Goal: Communication & Community: Answer question/provide support

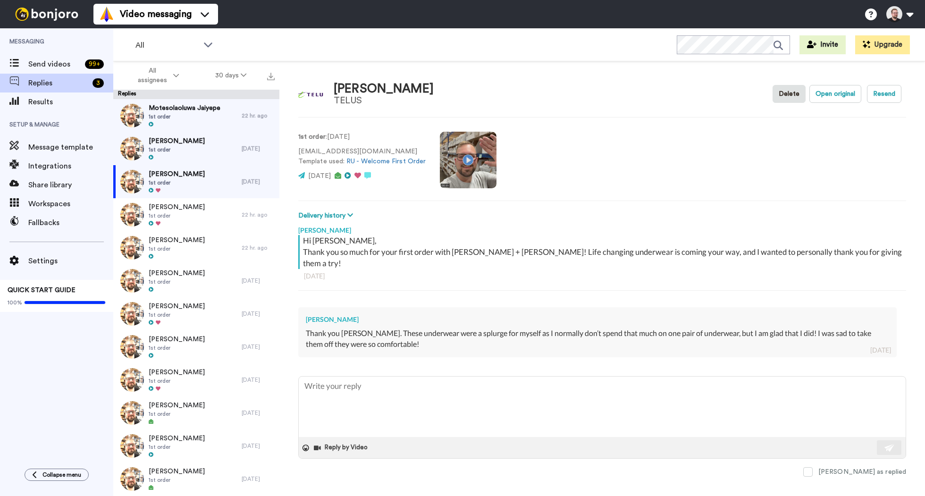
type textarea "x"
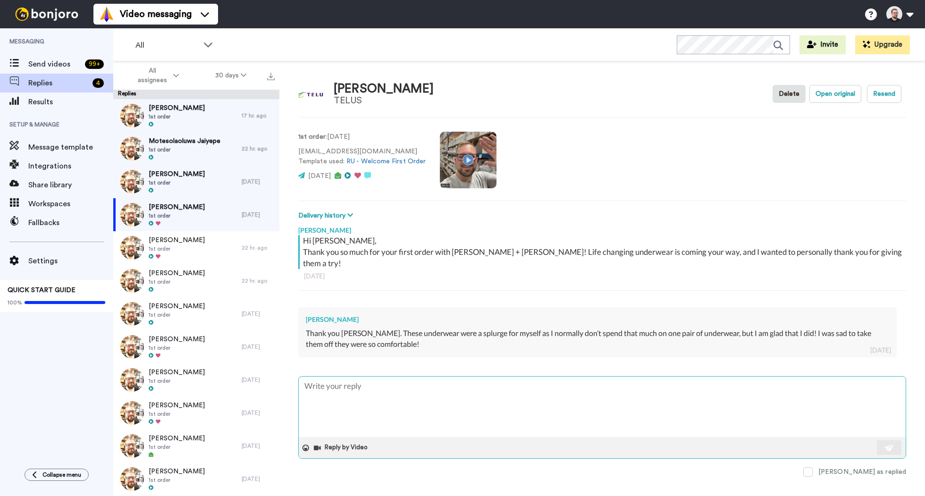
click at [382, 382] on textarea at bounding box center [602, 407] width 607 height 60
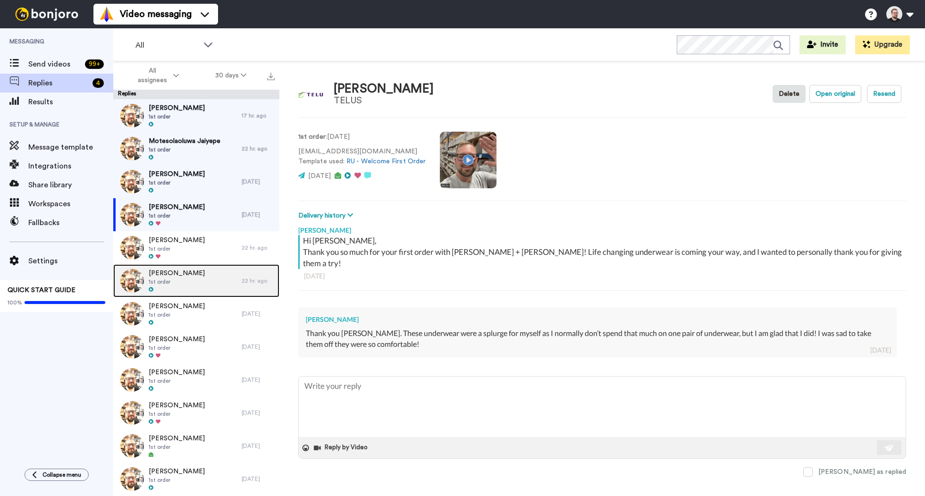
click at [196, 281] on span "1st order" at bounding box center [177, 282] width 56 height 8
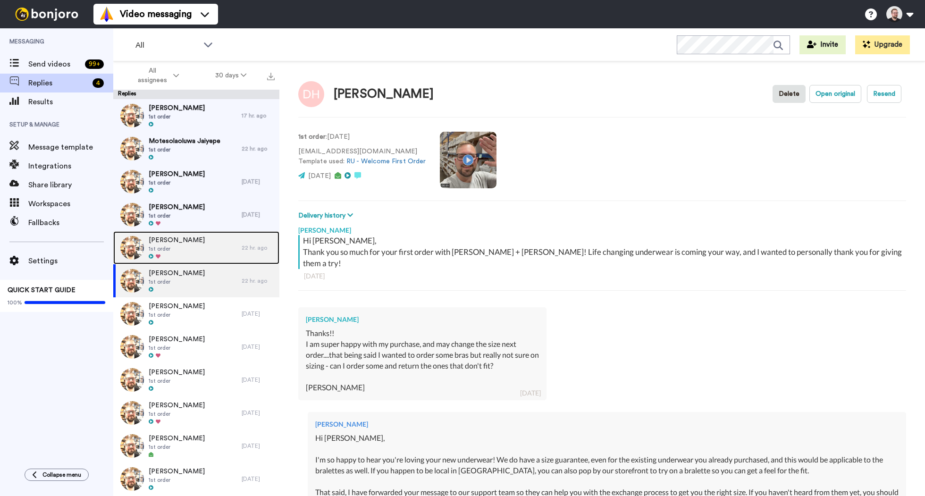
click at [199, 245] on div "[PERSON_NAME] 1st order" at bounding box center [177, 247] width 128 height 33
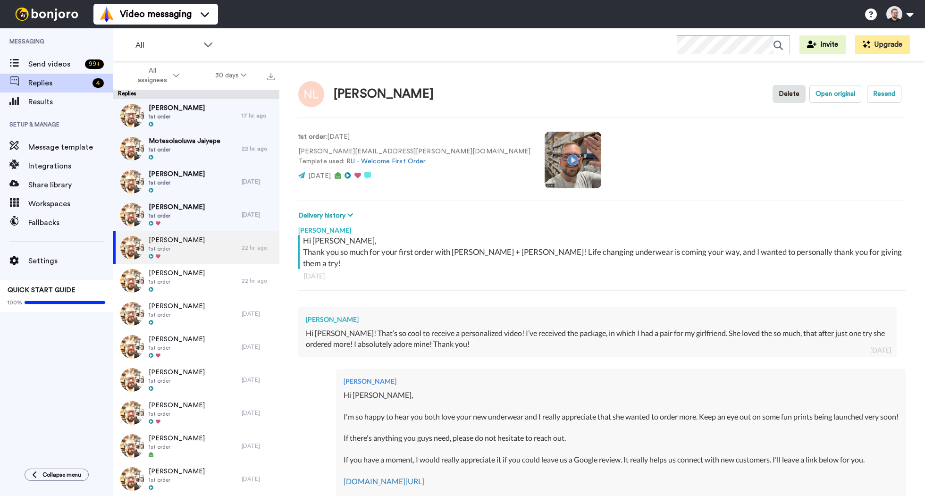
type textarea "x"
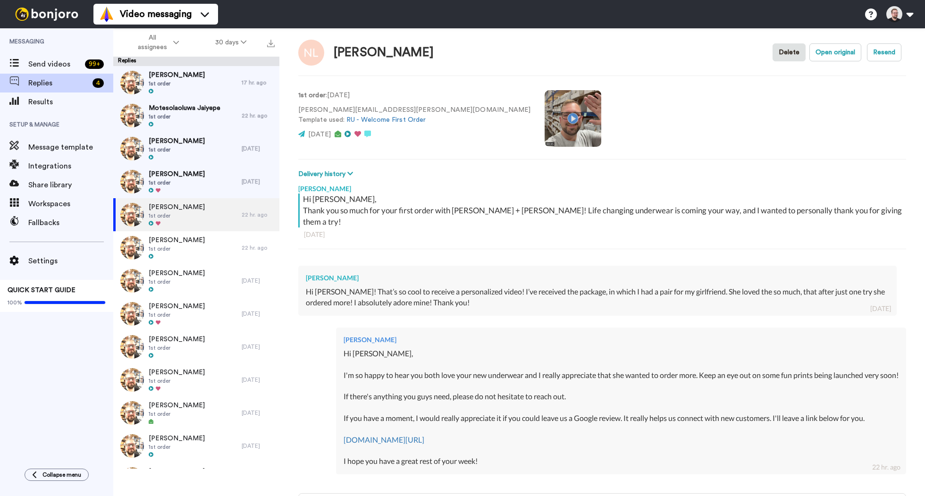
type textarea "f"
click at [171, 184] on span "1st order" at bounding box center [177, 183] width 56 height 8
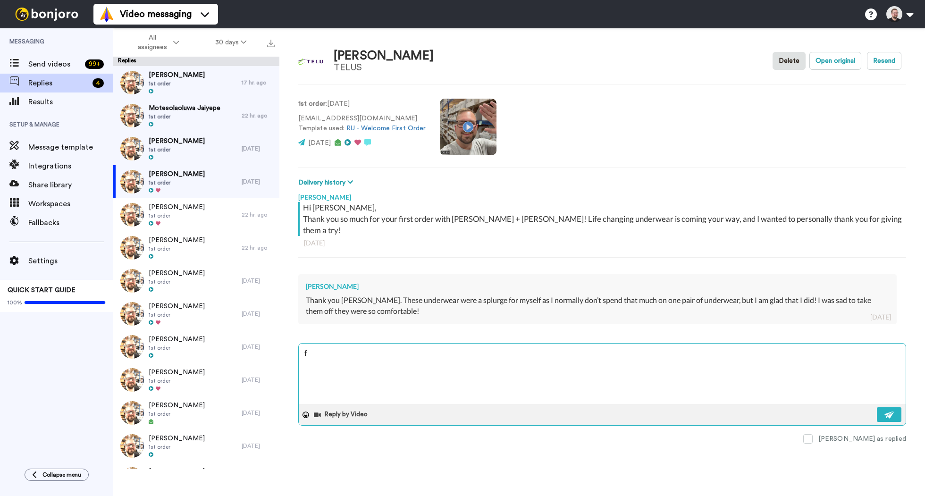
click at [499, 347] on textarea "f" at bounding box center [602, 374] width 607 height 60
type textarea "x"
click at [367, 344] on textarea at bounding box center [602, 374] width 607 height 60
click at [169, 146] on span "1st order" at bounding box center [177, 150] width 56 height 8
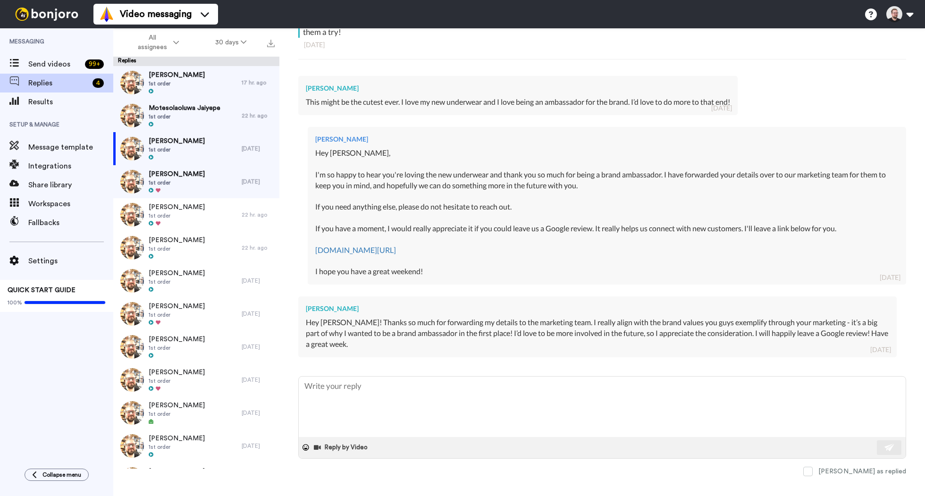
scroll to position [200, 0]
click at [452, 382] on textarea at bounding box center [602, 405] width 607 height 60
click at [813, 465] on span at bounding box center [808, 469] width 9 height 9
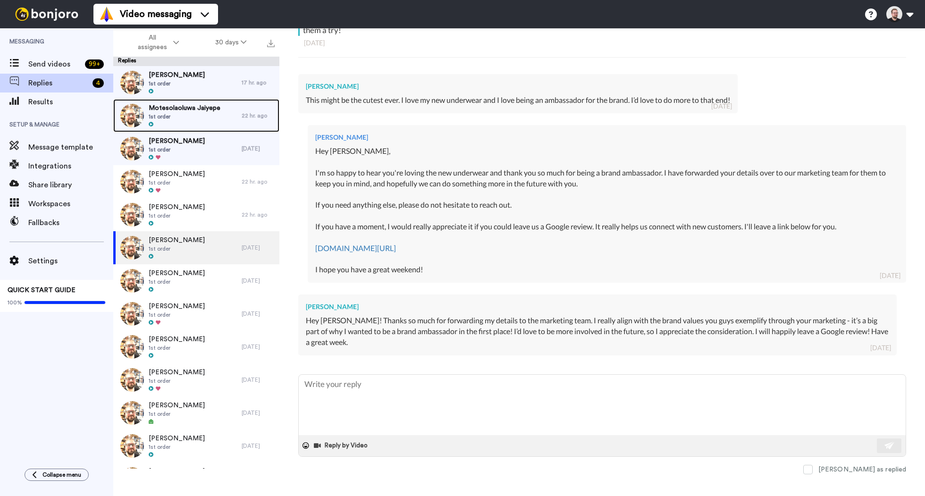
click at [183, 106] on span "Motesolaoluwa Jaiyepe" at bounding box center [185, 107] width 72 height 9
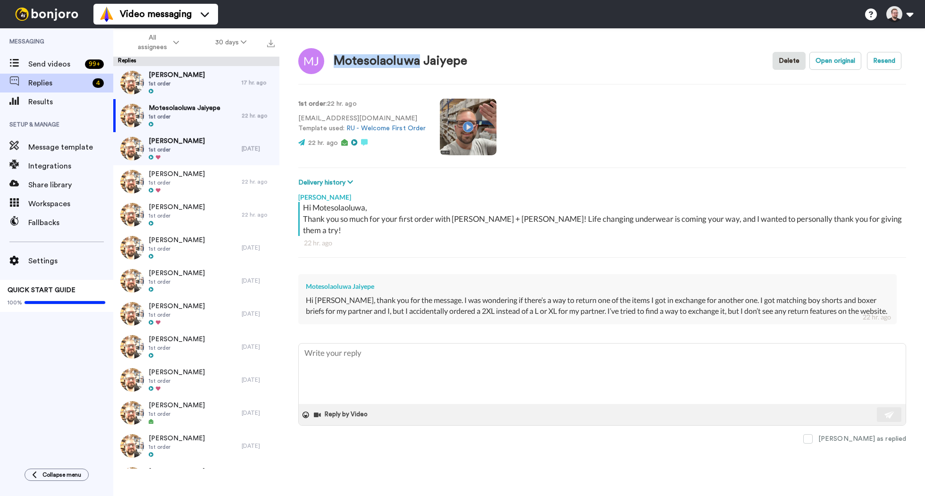
drag, startPoint x: 336, startPoint y: 63, endPoint x: 416, endPoint y: 65, distance: 80.3
click at [416, 65] on div "Motesolaoluwa Jaiyepe" at bounding box center [401, 61] width 134 height 14
copy div "Motesolaoluwa"
click at [415, 344] on textarea at bounding box center [602, 374] width 607 height 60
type textarea "x"
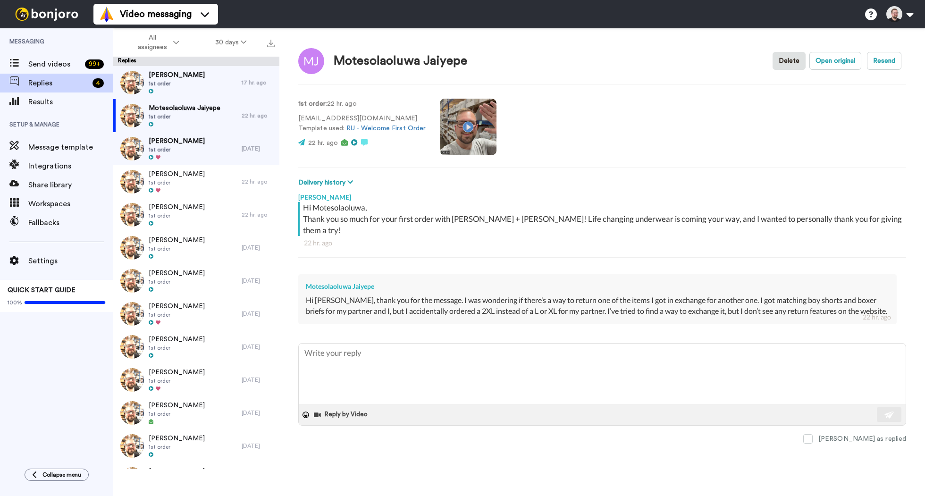
type textarea "H"
type textarea "x"
type textarea "He"
type textarea "x"
type textarea "Hey"
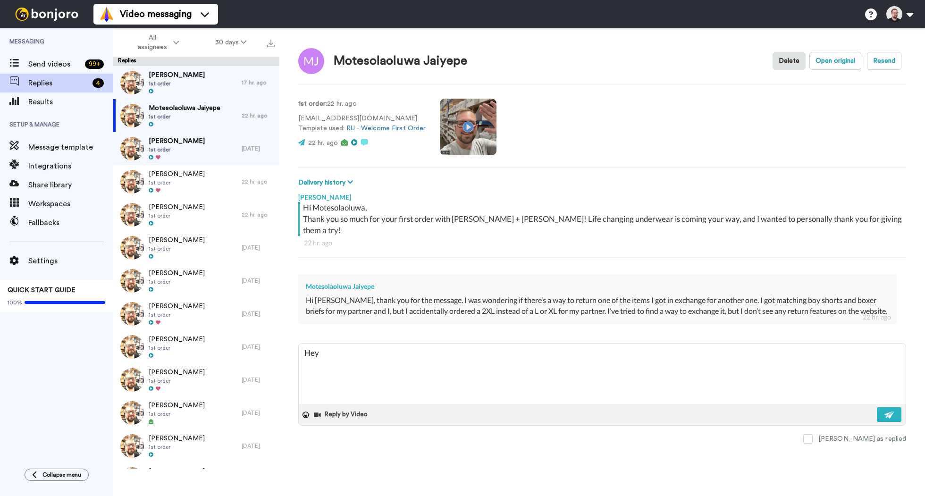
type textarea "x"
type textarea "Hey"
type textarea "x"
type textarea "Hey M"
type textarea "x"
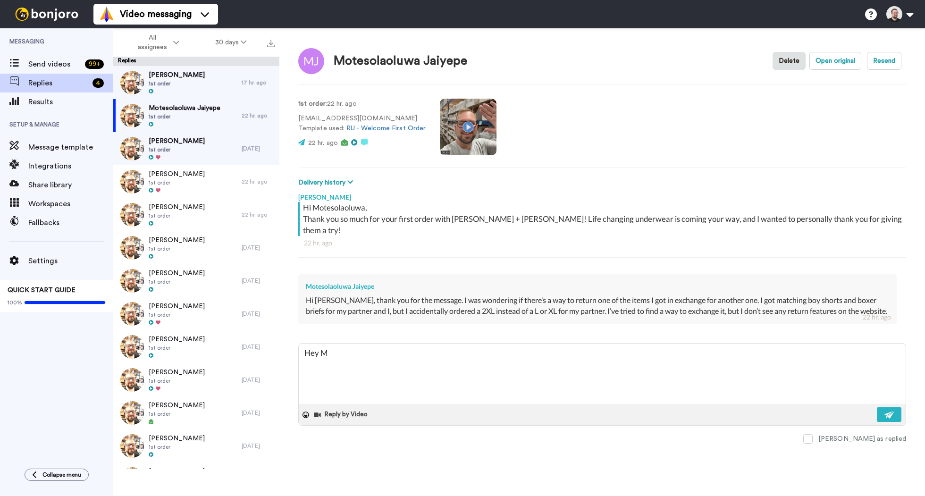
type textarea "Hey Mo"
type textarea "x"
type textarea "Hey Mot"
type textarea "x"
type textarea "Hey Mote"
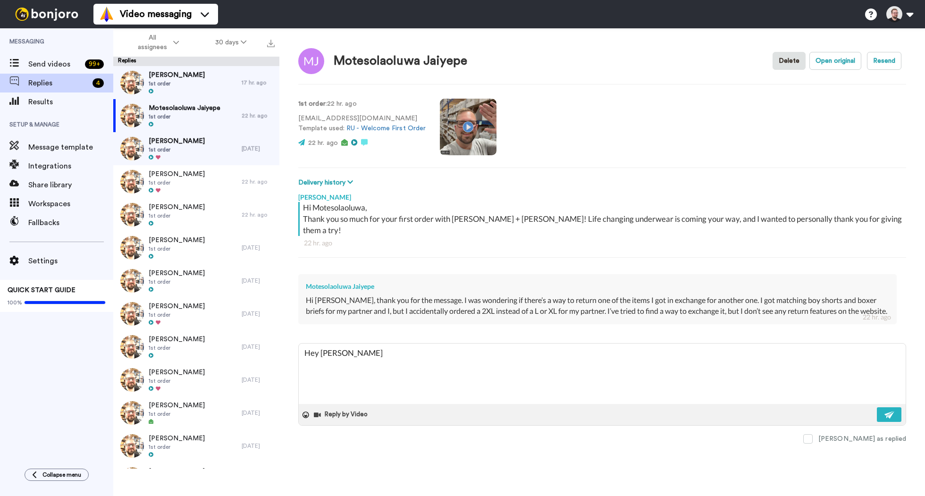
type textarea "x"
type textarea "Hey Motes"
type textarea "x"
type textarea "Hey Moteso"
type textarea "x"
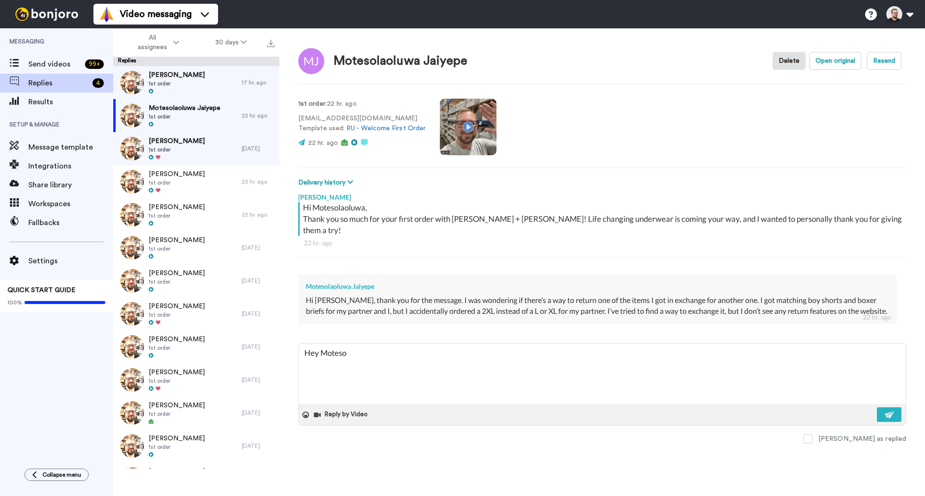
type textarea "Hey Motesol"
type textarea "x"
type textarea "Hey Motesola"
type textarea "x"
type textarea "Hey Motesolao"
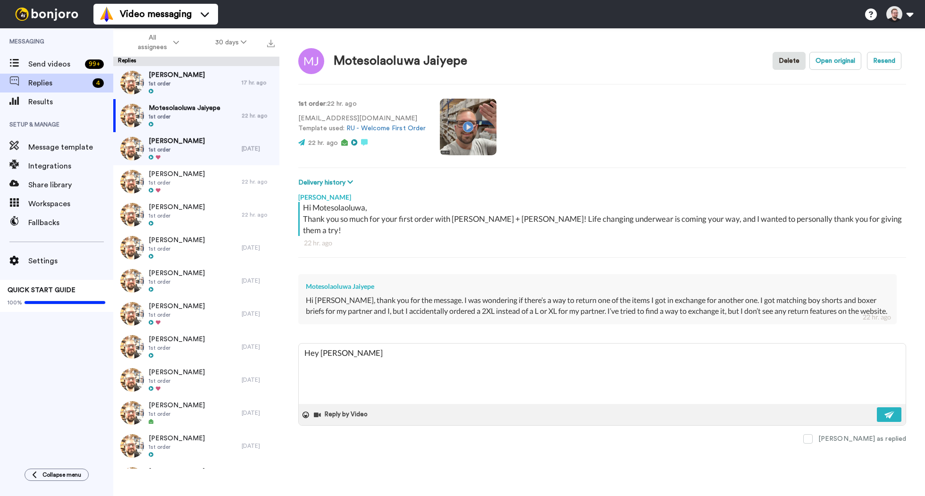
type textarea "x"
type textarea "Hey Motesolaol"
type textarea "x"
type textarea "Hey Motesolaolu"
type textarea "x"
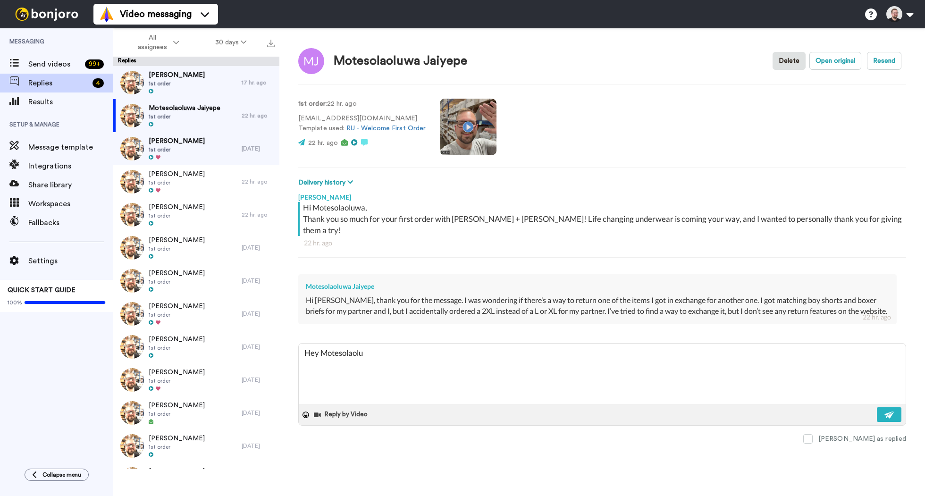
type textarea "Hey Motesolaoluw"
type textarea "x"
type textarea "Hey Motesolaoluwa"
type textarea "x"
type textarea "Hey Motesolaoluwa,"
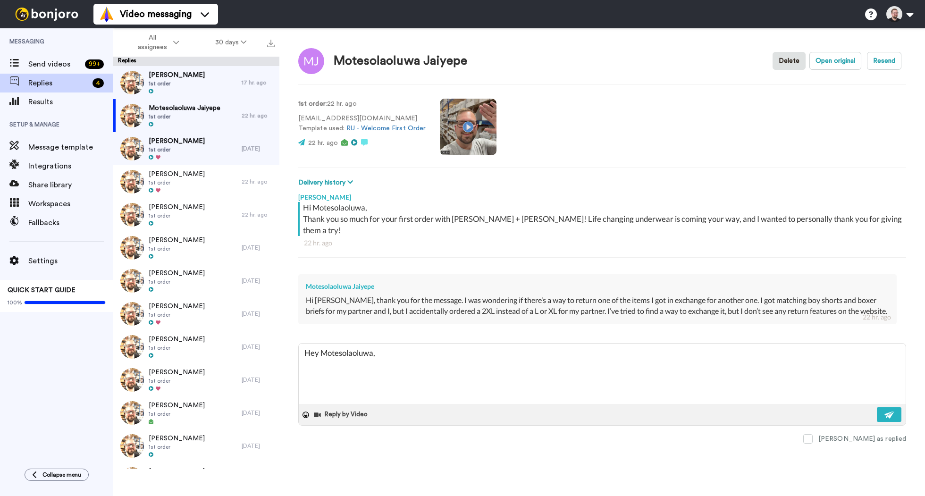
type textarea "x"
type textarea "Hey Motesolaoluwa,"
type textarea "x"
type textarea "Hey Motesolaoluwa,"
type textarea "x"
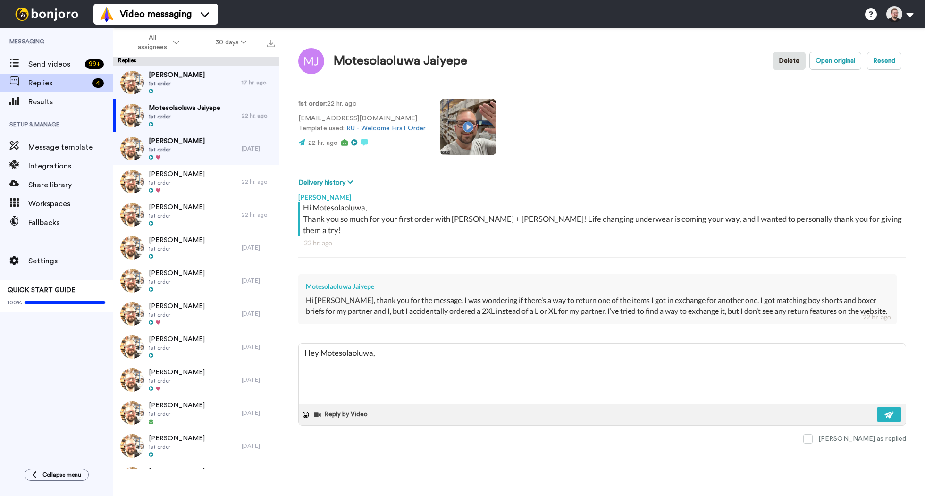
type textarea "Hey Motesolaoluwa,"
type textarea "x"
type textarea "Hey Motesolaoluwa, Y"
type textarea "x"
type textarea "Hey Motesolaoluwa, Yo"
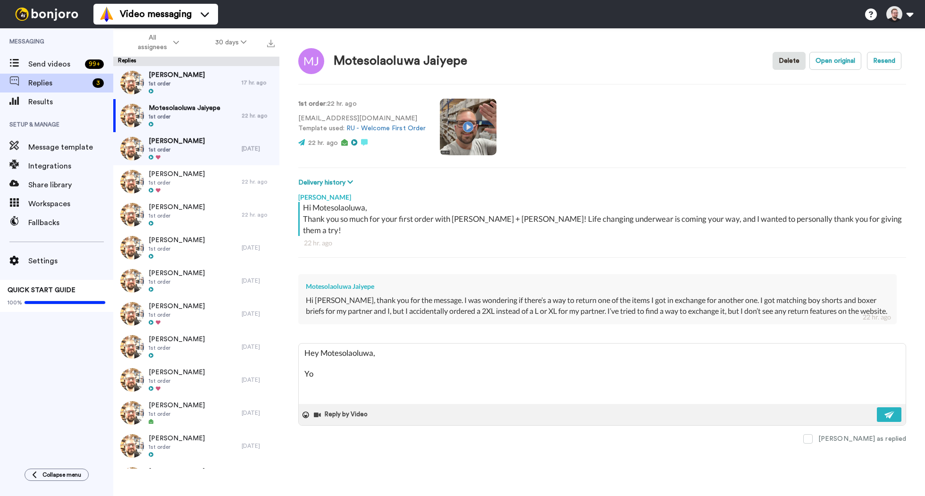
type textarea "x"
type textarea "Hey Motesolaoluwa, You"
type textarea "x"
type textarea "Hey Motesolaoluwa, You c"
type textarea "x"
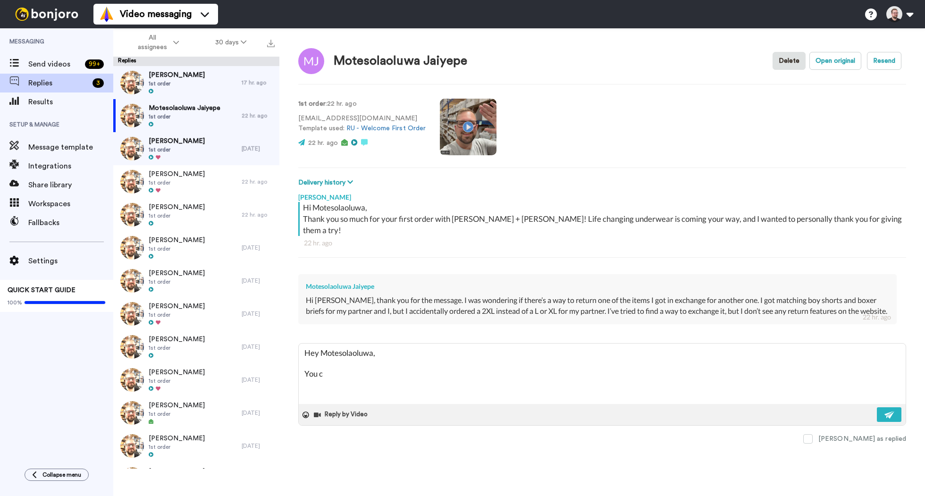
type textarea "Hey Motesolaoluwa, You ca"
type textarea "x"
type textarea "Hey Motesolaoluwa, You can"
type textarea "x"
type textarea "Hey Motesolaoluwa, You can"
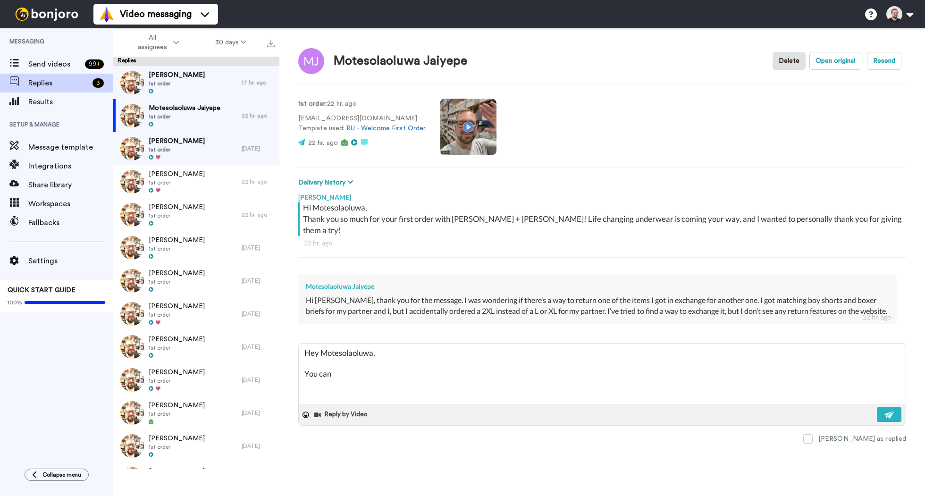
type textarea "x"
type textarea "Hey Motesolaoluwa, You can a"
type textarea "x"
type textarea "Hey Motesolaoluwa, You can ab"
type textarea "x"
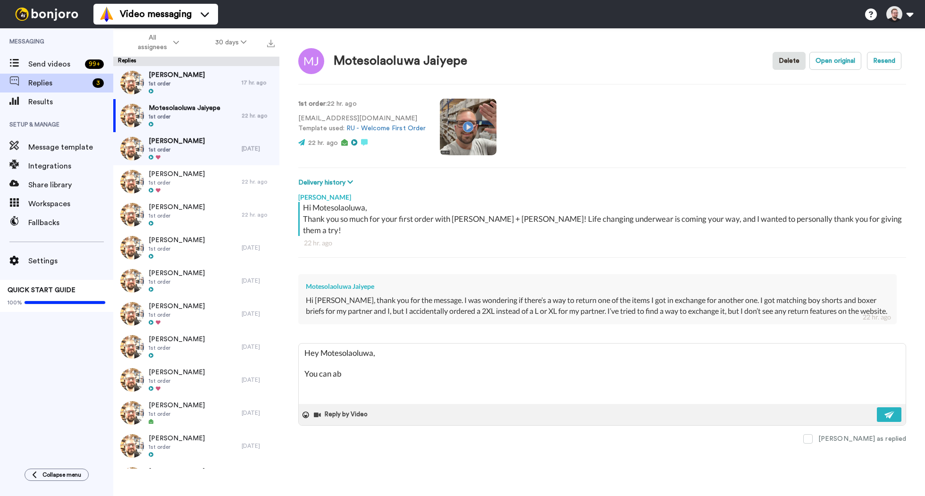
type textarea "Hey Motesolaoluwa, You can abo"
type textarea "x"
type textarea "Hey Motesolaoluwa, You can abol"
type textarea "x"
type textarea "Hey Motesolaoluwa, You can abols"
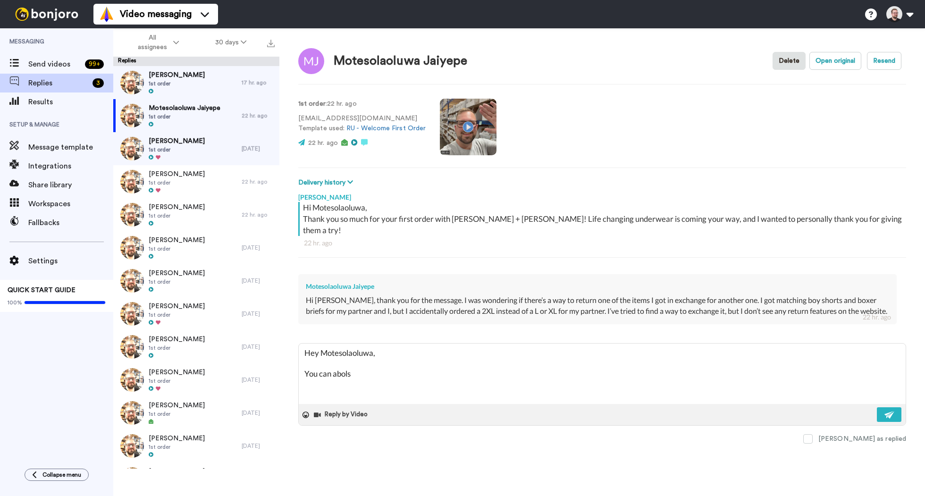
type textarea "x"
type textarea "Hey Motesolaoluwa, You can abol"
type textarea "x"
type textarea "Hey Motesolaoluwa, You can abo"
type textarea "x"
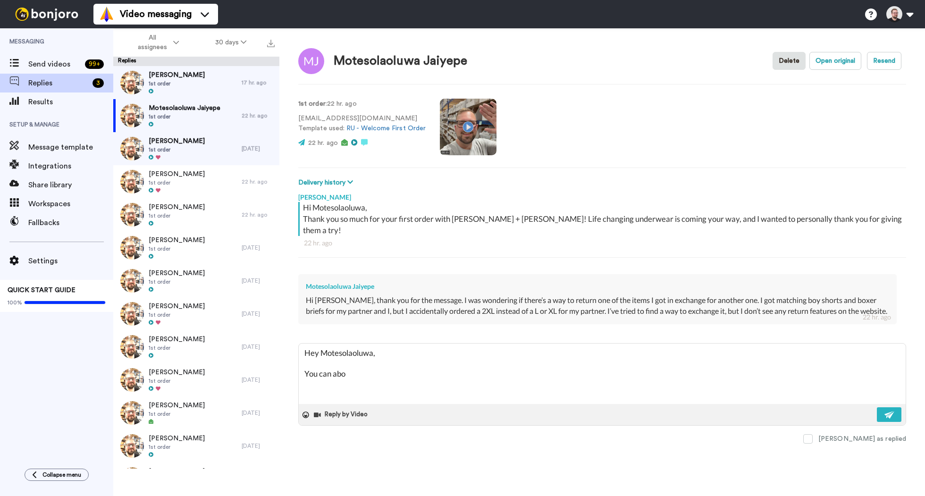
type textarea "Hey Motesolaoluwa, You can ab"
type textarea "x"
type textarea "Hey Motesolaoluwa, You can abs"
type textarea "x"
type textarea "Hey Motesolaoluwa, You can abso"
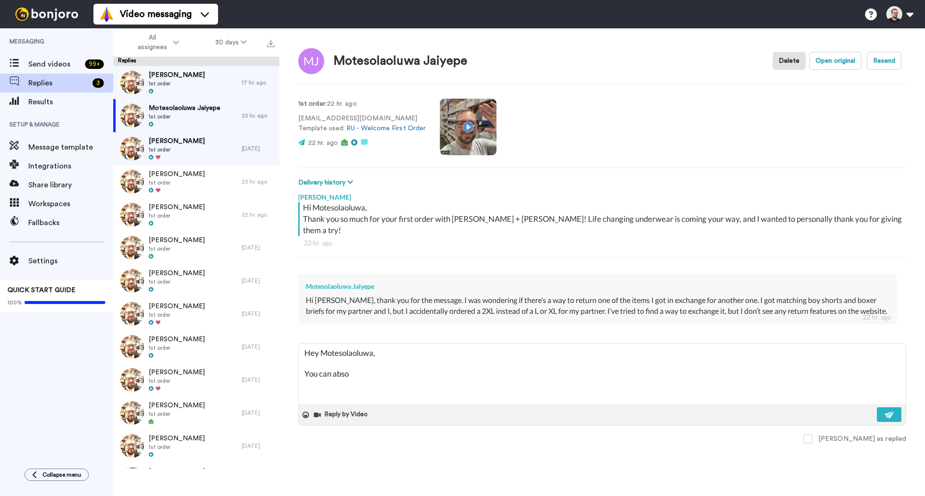
type textarea "x"
type textarea "Hey Motesolaoluwa, You can absol"
type textarea "x"
type textarea "Hey Motesolaoluwa, You can absolu"
type textarea "x"
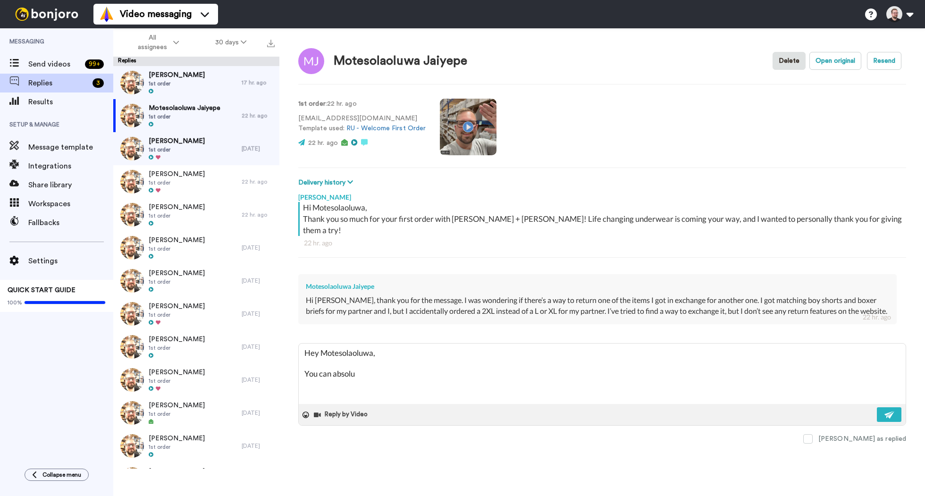
type textarea "Hey Motesolaoluwa, You can absolut"
type textarea "x"
type textarea "Hey Motesolaoluwa, You can absolutel"
type textarea "x"
type textarea "Hey Motesolaoluwa, You can absolutely"
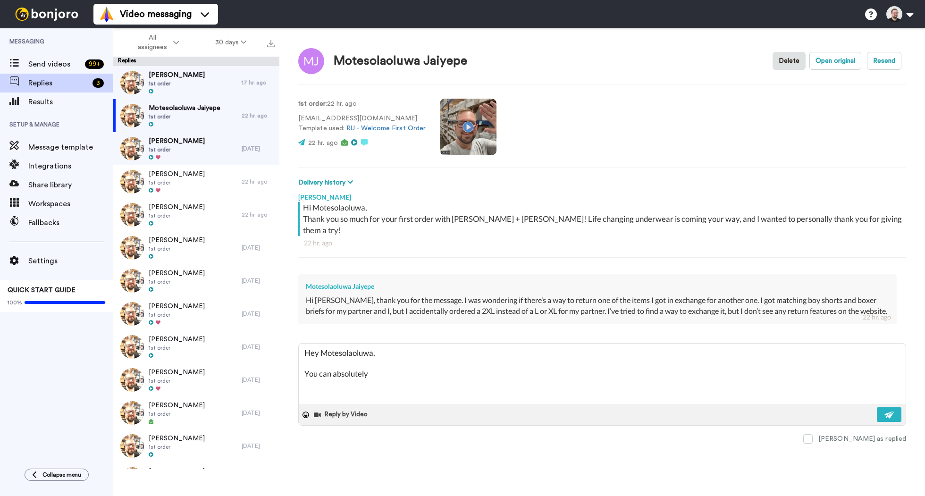
type textarea "x"
type textarea "Hey Motesolaoluwa, You can absolutely"
type textarea "x"
type textarea "Hey Motesolaoluwa, You can absolutely e"
type textarea "x"
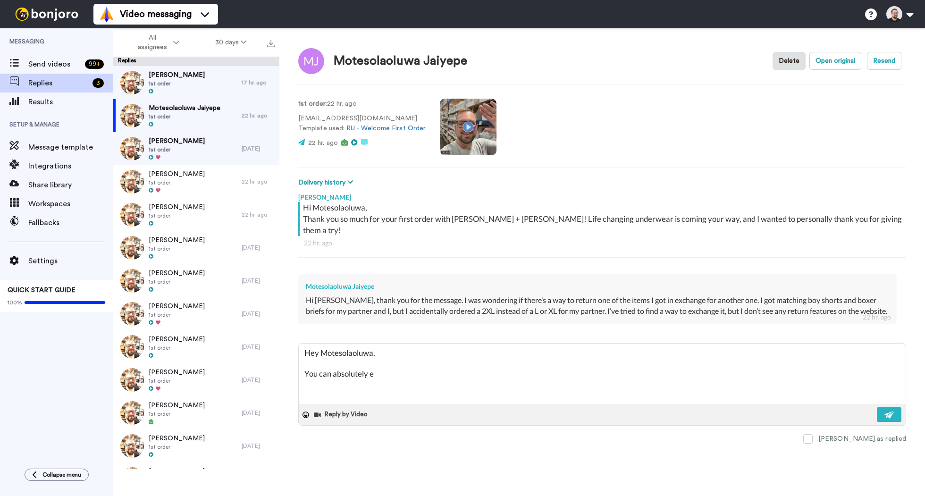
type textarea "Hey Motesolaoluwa, You can absolutely ex"
type textarea "x"
type textarea "Hey Motesolaoluwa, You can absolutely exc"
type textarea "x"
type textarea "Hey Motesolaoluwa, You can absolutely exch"
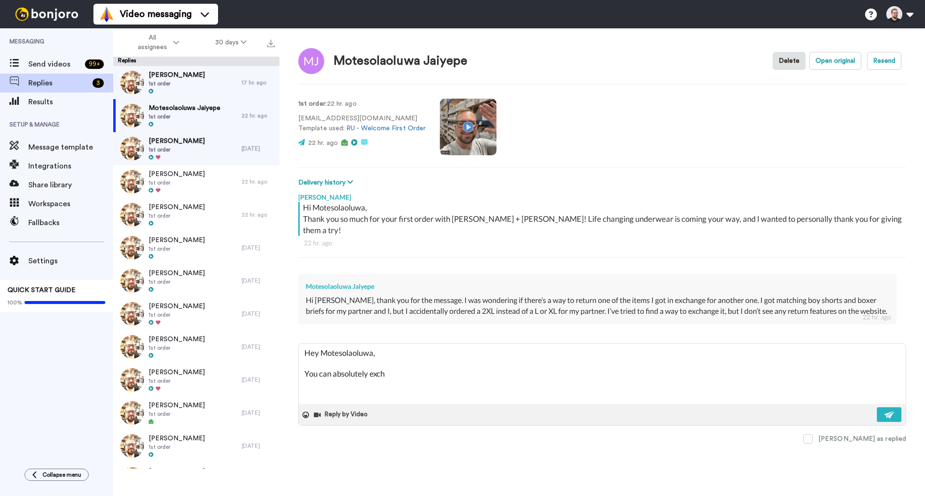
type textarea "x"
type textarea "Hey Motesolaoluwa, You can absolutely excha"
type textarea "x"
type textarea "Hey Motesolaoluwa, You can absolutely exchang"
type textarea "x"
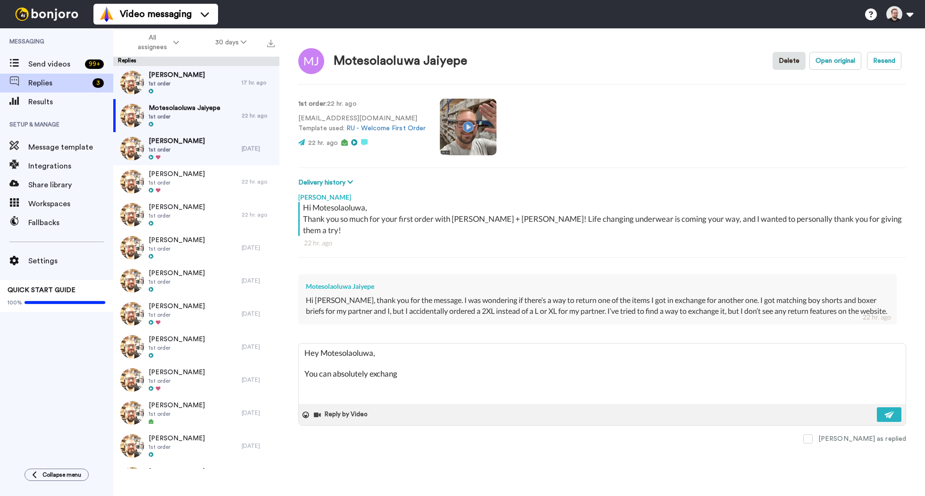
type textarea "Hey Motesolaoluwa, You can absolutely exchange"
type textarea "x"
type textarea "Hey Motesolaoluwa, You can absolutely exchange"
type textarea "x"
type textarea "Hey Motesolaoluwa, You can absolutely exchange y"
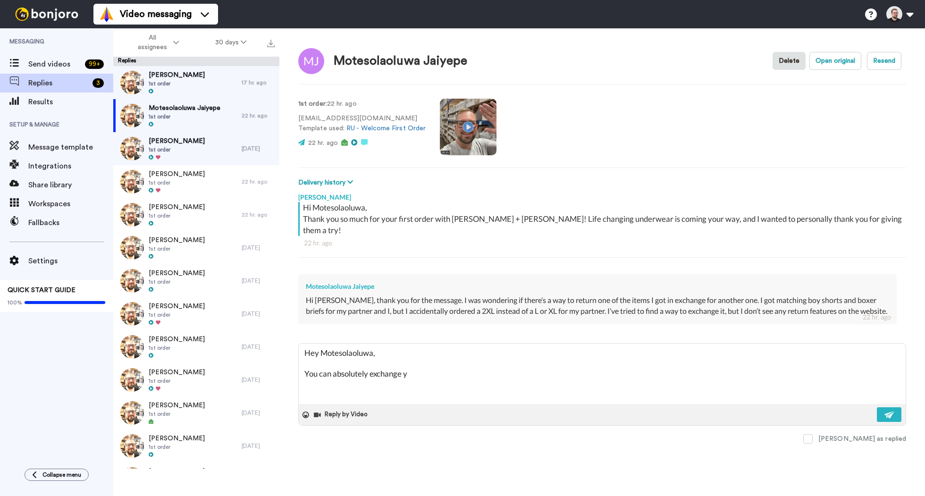
type textarea "x"
type textarea "Hey Motesolaoluwa, You can absolutely exchange yo"
type textarea "x"
type textarea "Hey Motesolaoluwa, You can absolutely exchange you"
type textarea "x"
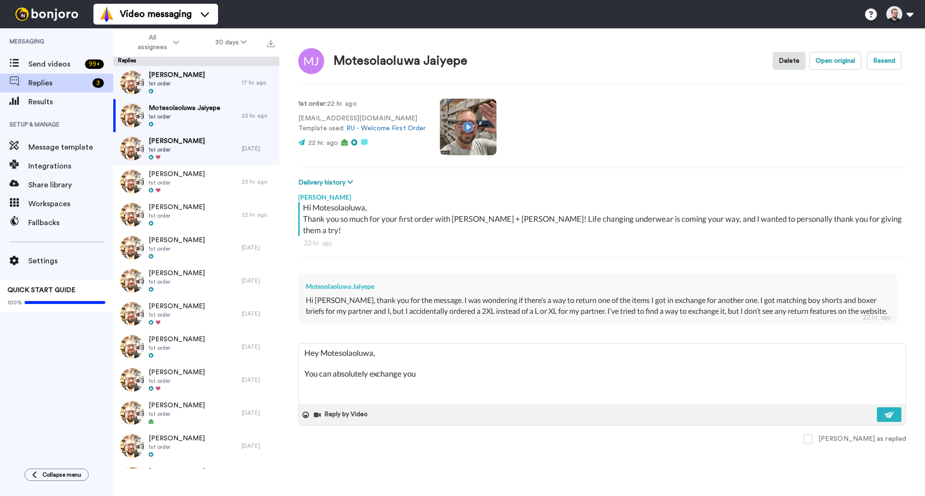
type textarea "Hey Motesolaoluwa, You can absolutely exchange your"
type textarea "x"
type textarea "Hey Motesolaoluwa, You can absolutely exchange your"
type textarea "x"
type textarea "Hey Motesolaoluwa, You can absolutely exchange your i"
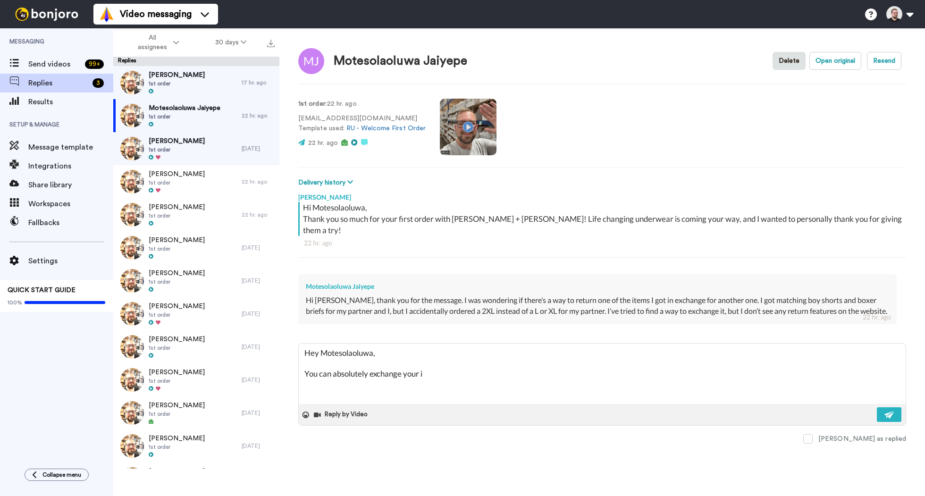
type textarea "x"
type textarea "Hey Motesolaoluwa, You can absolutely exchange your it"
type textarea "x"
type textarea "Hey Motesolaoluwa, You can absolutely exchange your ite"
type textarea "x"
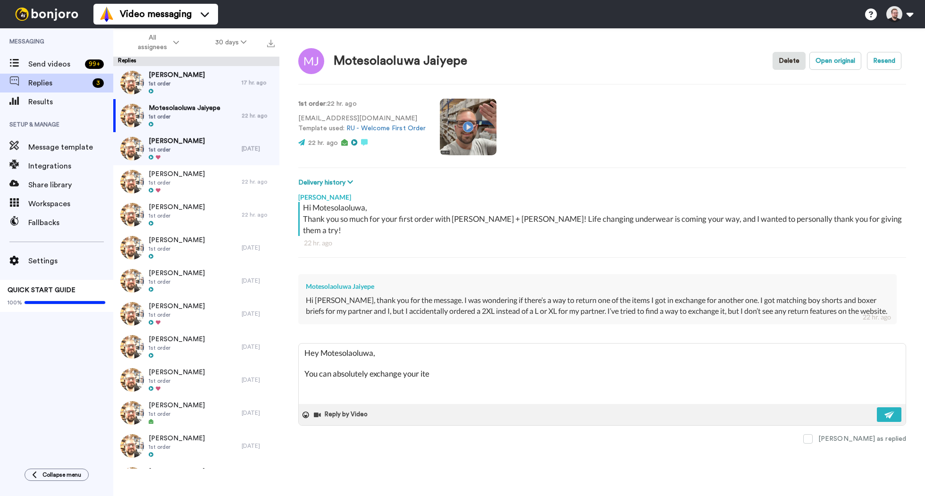
type textarea "Hey Motesolaoluwa, You can absolutely exchange your item"
type textarea "x"
type textarea "Hey Motesolaoluwa, You can absolutely exchange your item."
type textarea "x"
type textarea "Hey Motesolaoluwa, You can absolutely exchange your item."
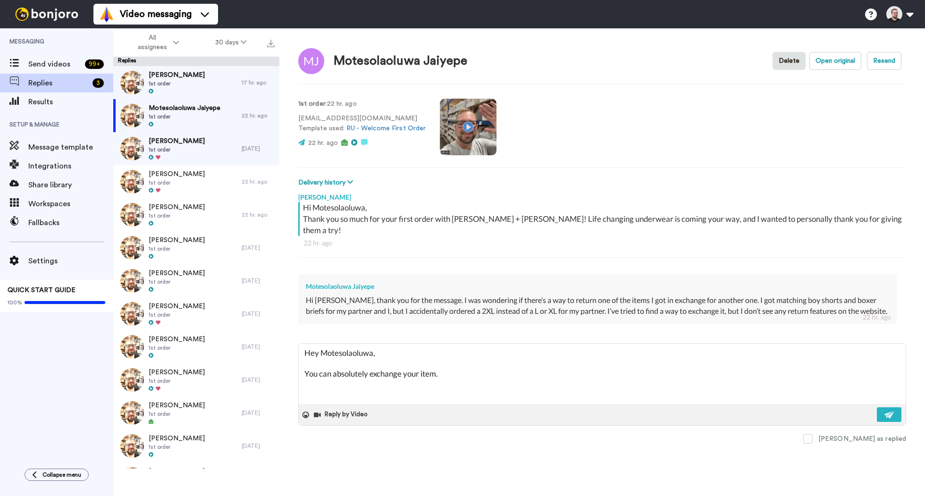
type textarea "x"
type textarea "Hey Motesolaoluwa, You can absolutely exchange your item. I"
type textarea "x"
type textarea "Hey Motesolaoluwa, You can absolutely exchange your item. I'v"
type textarea "x"
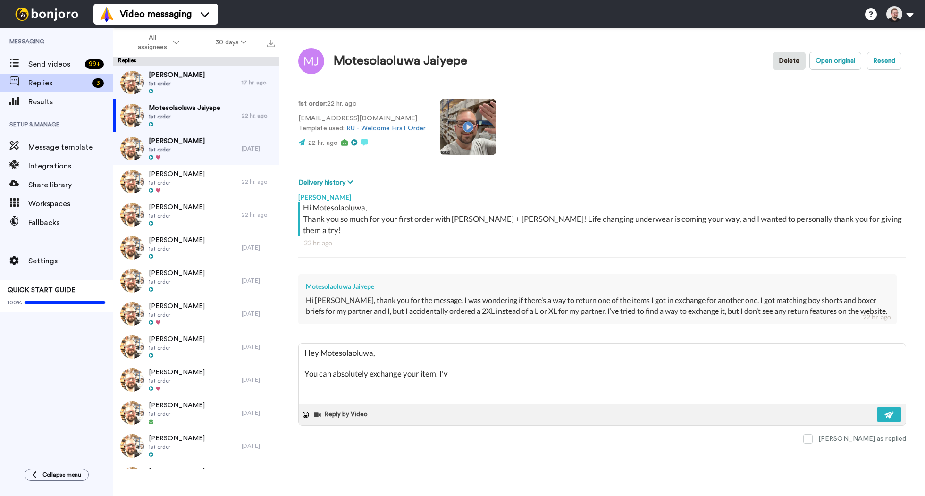
type textarea "Hey Motesolaoluwa, You can absolutely exchange your item. I've"
type textarea "x"
type textarea "Hey Motesolaoluwa, You can absolutely exchange your item. I've"
type textarea "x"
type textarea "Hey Motesolaoluwa, You can absolutely exchange your item. I've f"
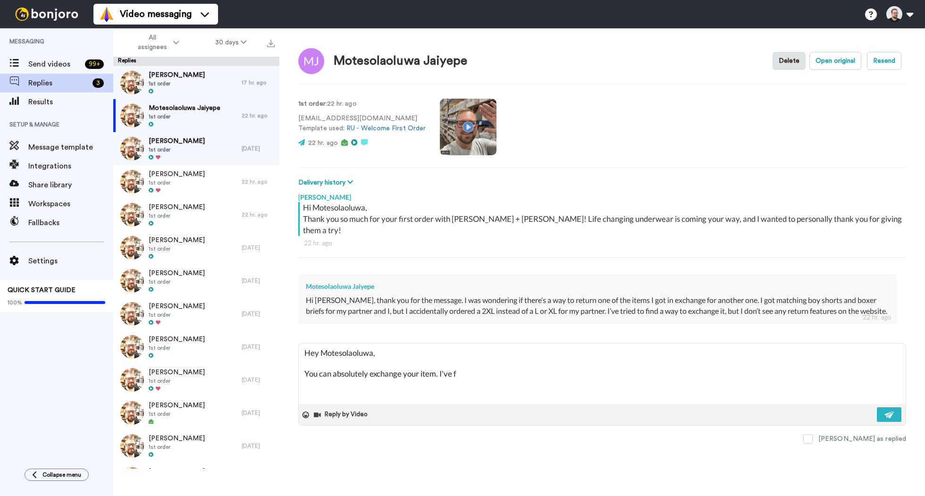
type textarea "x"
type textarea "Hey Motesolaoluwa, You can absolutely exchange your item. I've fo"
type textarea "x"
type textarea "Hey Motesolaoluwa, You can absolutely exchange your item. I've for"
type textarea "x"
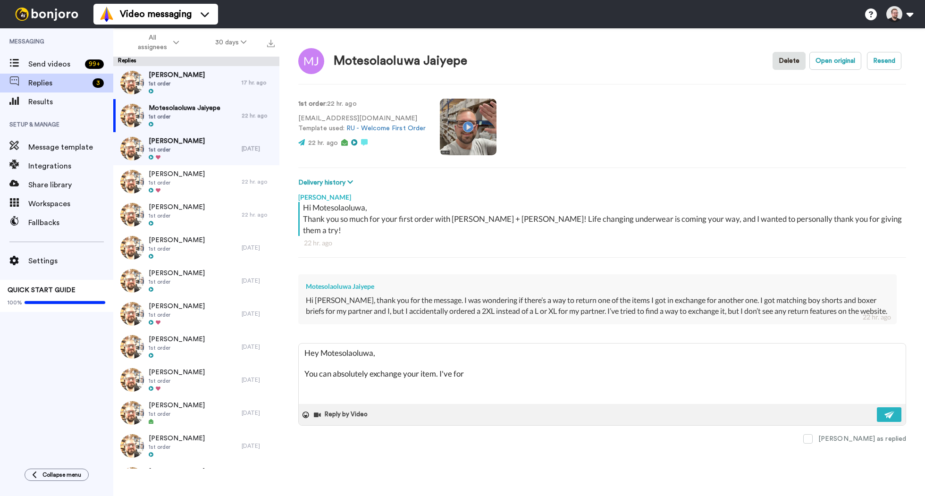
type textarea "Hey Motesolaoluwa, You can absolutely exchange your item. I've forw"
type textarea "x"
type textarea "Hey Motesolaoluwa, You can absolutely exchange your item. I've forwa"
type textarea "x"
type textarea "Hey Motesolaoluwa, You can absolutely exchange your item. I've forwar"
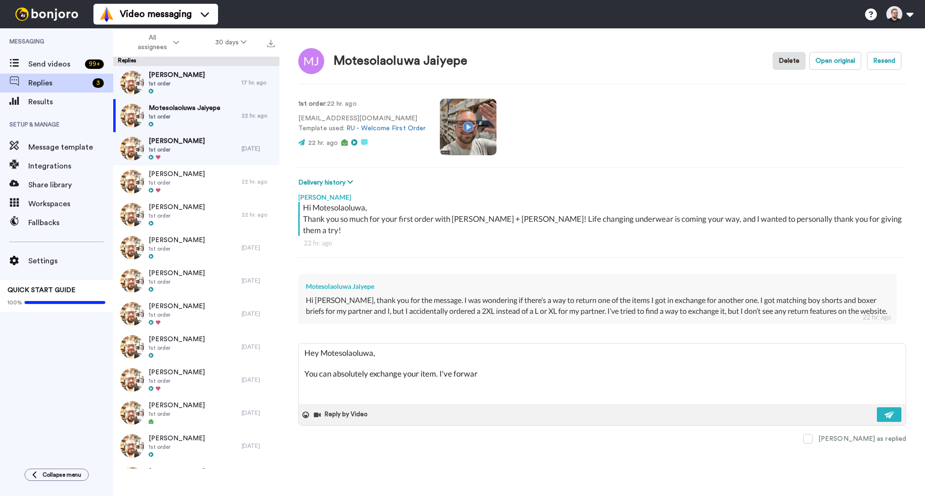
type textarea "x"
type textarea "Hey Motesolaoluwa, You can absolutely exchange your item. I've forward"
type textarea "x"
type textarea "Hey Motesolaoluwa, You can absolutely exchange your item. I've forwarde"
type textarea "x"
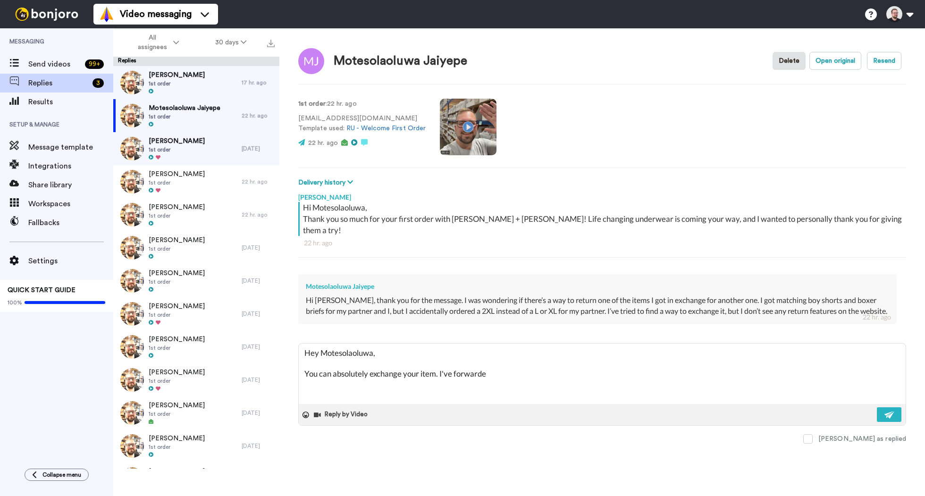
type textarea "Hey Motesolaoluwa, You can absolutely exchange your item. I've forwarded"
type textarea "x"
type textarea "Hey Motesolaoluwa, You can absolutely exchange your item. I've forwarded"
type textarea "x"
type textarea "Hey Motesolaoluwa, You can absolutely exchange your item. I've forwarded y"
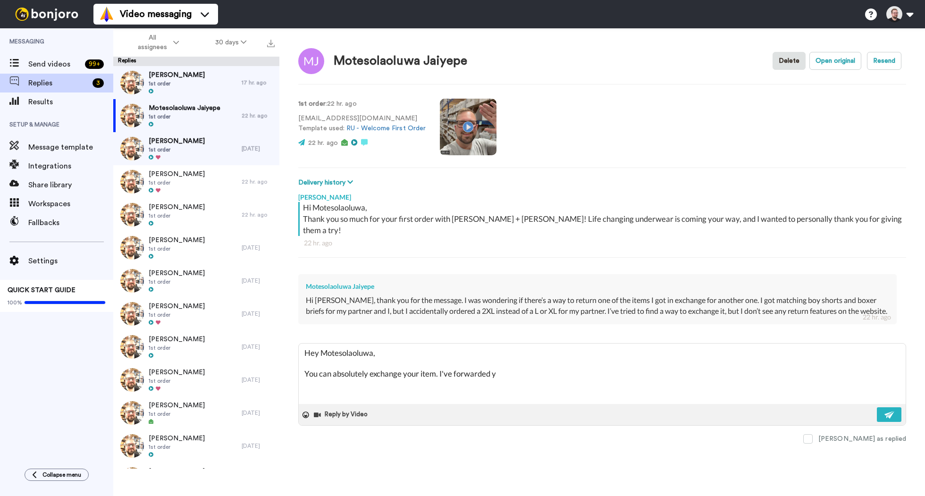
type textarea "x"
type textarea "Hey Motesolaoluwa, You can absolutely exchange your item. I've forwarded yo"
type textarea "x"
type textarea "Hey Motesolaoluwa, You can absolutely exchange your item. I've forwarded you"
type textarea "x"
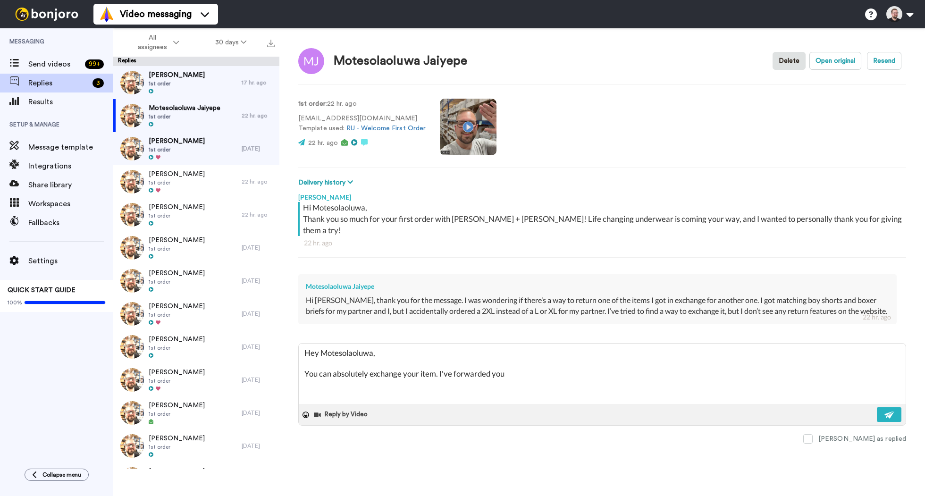
type textarea "Hey Motesolaoluwa, You can absolutely exchange your item. I've forwarded your"
type textarea "x"
type textarea "Hey Motesolaoluwa, You can absolutely exchange your item. I've forwarded your"
type textarea "x"
type textarea "Hey Motesolaoluwa, You can absolutely exchange your item. I've forwarded your m"
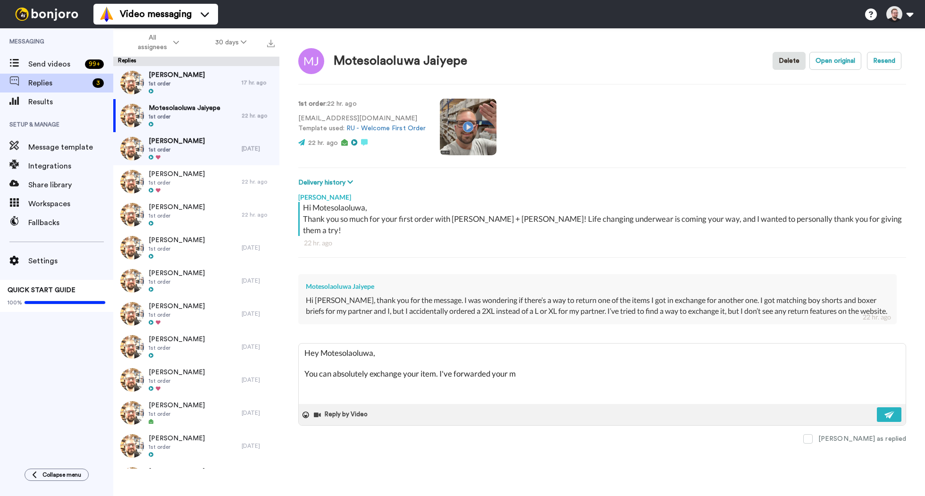
type textarea "x"
type textarea "Hey Motesolaoluwa, You can absolutely exchange your item. I've forwarded your me"
type textarea "x"
type textarea "Hey Motesolaoluwa, You can absolutely exchange your item. I've forwarded your m…"
type textarea "x"
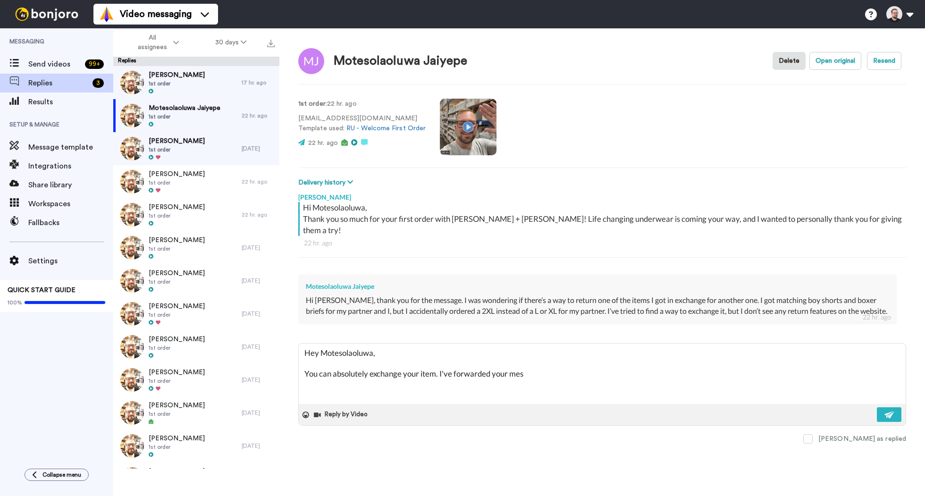
type textarea "Hey Motesolaoluwa, You can absolutely exchange your item. I've forwarded your m…"
type textarea "x"
type textarea "Hey Motesolaoluwa, You can absolutely exchange your item. I've forwarded your m…"
type textarea "x"
type textarea "Hey Motesolaoluwa, You can absolutely exchange your item. I've forwarded your m…"
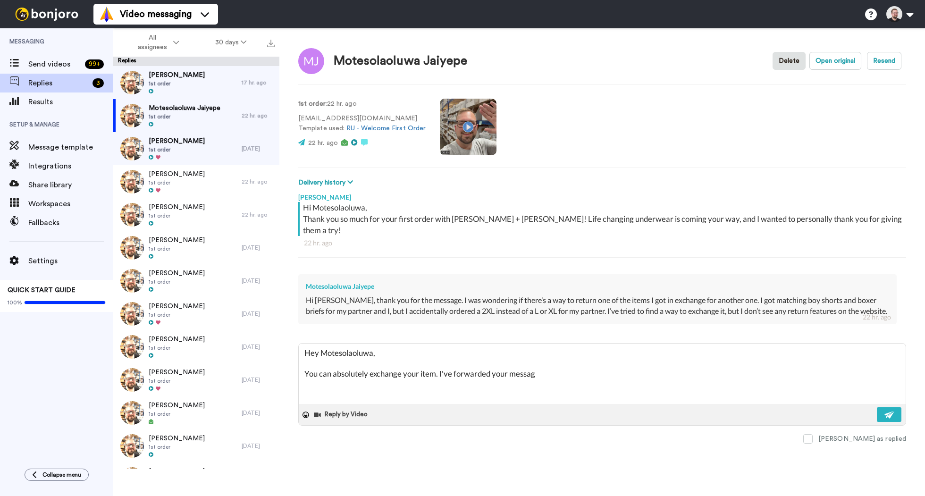
type textarea "x"
type textarea "Hey Motesolaoluwa, You can absolutely exchange your item. I've forwarded your m…"
type textarea "x"
type textarea "Hey Motesolaoluwa, You can absolutely exchange your item. I've forwarded your m…"
type textarea "x"
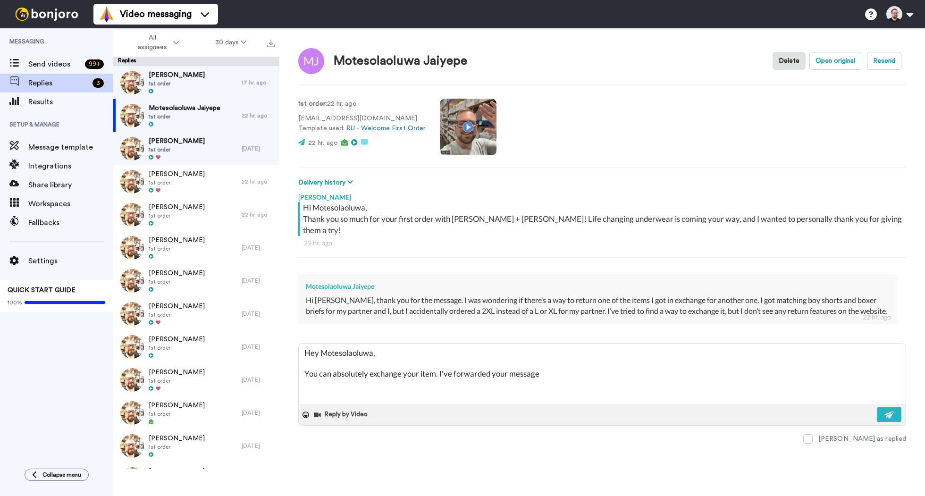
type textarea "Hey Motesolaoluwa, You can absolutely exchange your item. I've forwarded your m…"
type textarea "x"
type textarea "Hey Motesolaoluwa, You can absolutely exchange your item. I've forwarded your m…"
type textarea "x"
type textarea "Hey Motesolaoluwa, You can absolutely exchange your item. I've forwarded your m…"
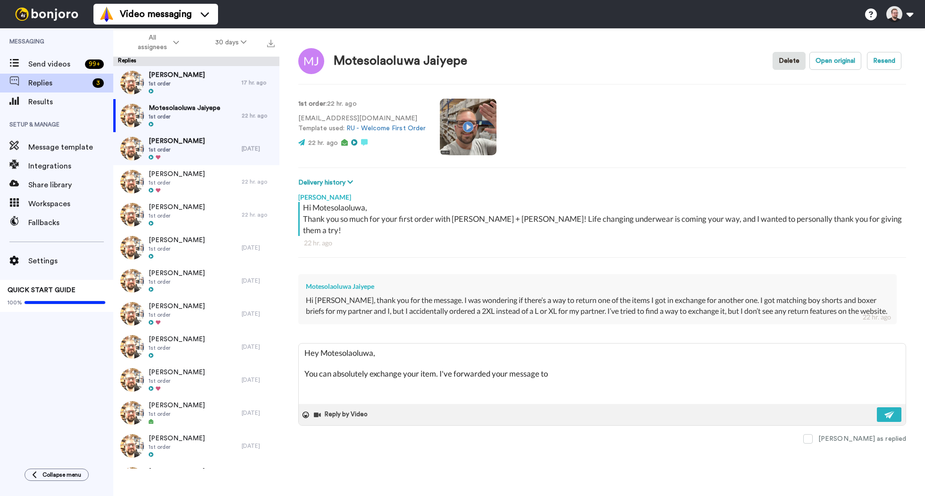
type textarea "x"
type textarea "Hey Motesolaoluwa, You can absolutely exchange your item. I've forwarded your m…"
type textarea "x"
type textarea "Hey Motesolaoluwa, You can absolutely exchange your item. I've forwarded your m…"
type textarea "x"
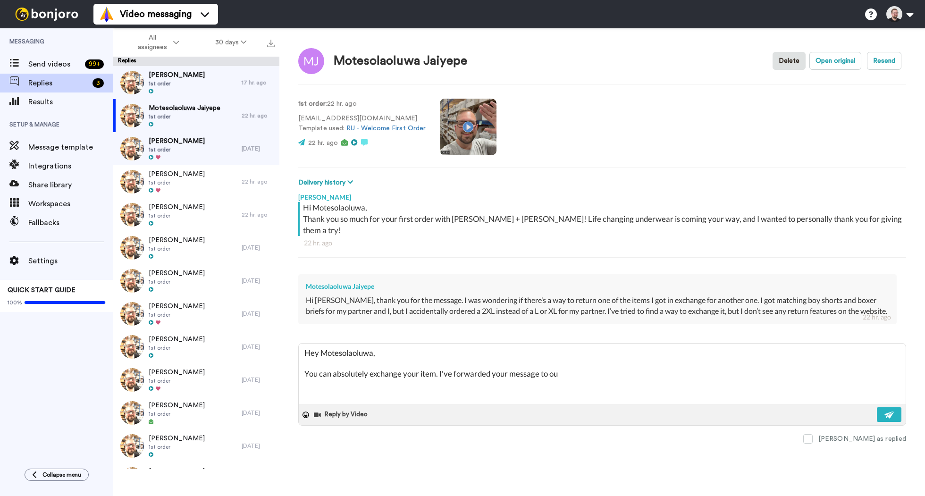
type textarea "Hey Motesolaoluwa, You can absolutely exchange your item. I've forwarded your m…"
type textarea "x"
type textarea "Hey Motesolaoluwa, You can absolutely exchange your item. I've forwarded your m…"
type textarea "x"
type textarea "Hey Motesolaoluwa, You can absolutely exchange your item. I've forwarded your m…"
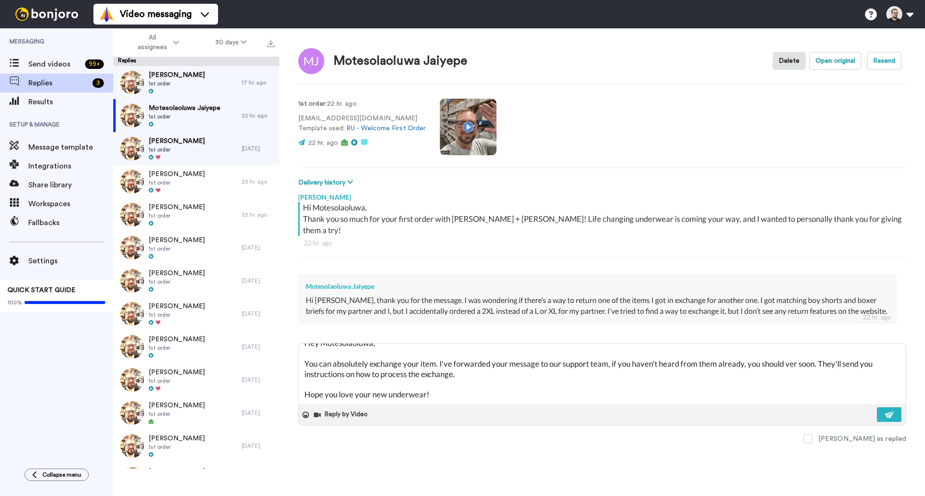
scroll to position [25, 0]
paste textarea "I hope you have a great rest of your week!"
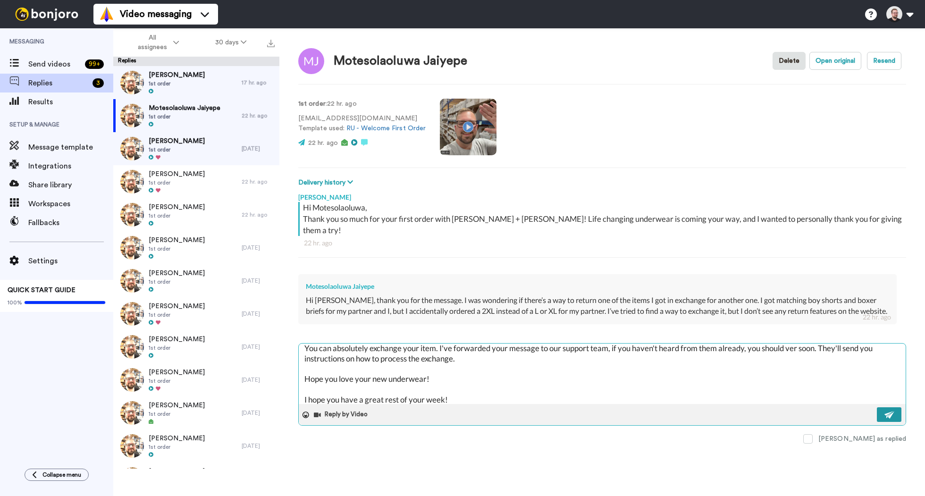
click at [889, 411] on img at bounding box center [890, 415] width 10 height 8
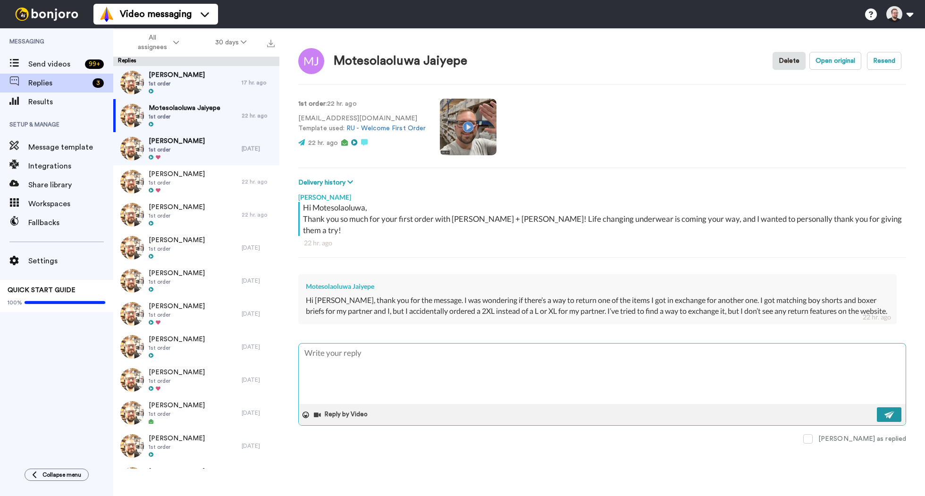
scroll to position [0, 0]
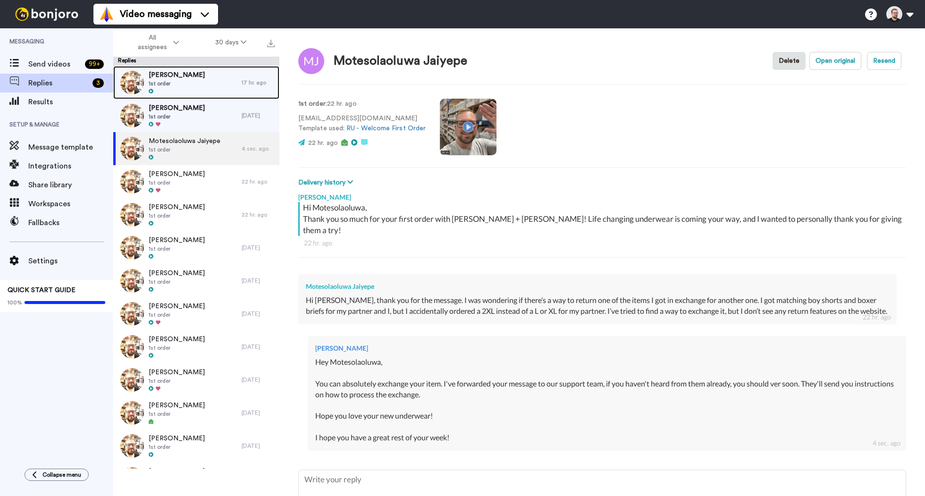
click at [199, 76] on span "Kimberly Higginson" at bounding box center [177, 74] width 56 height 9
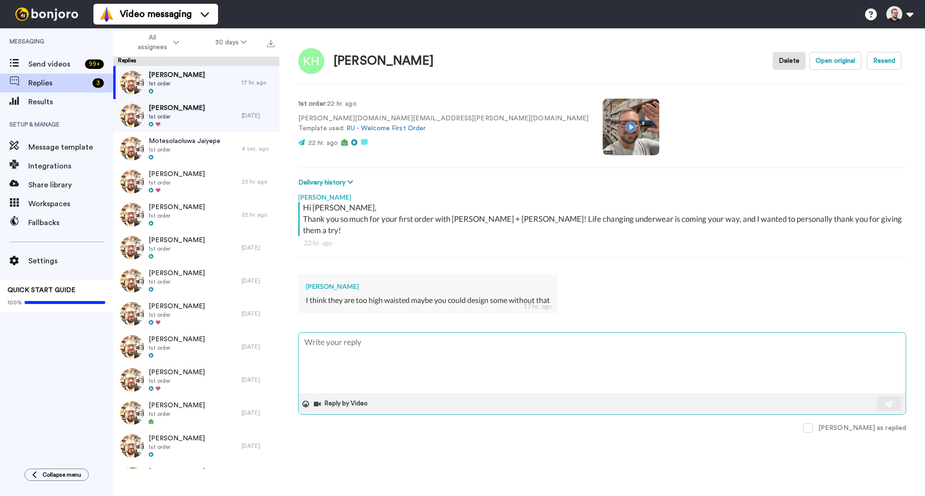
click at [390, 333] on textarea at bounding box center [602, 363] width 607 height 60
click at [545, 350] on textarea "Hi Kimberly, Thank you very much for your feedback, I always appreciate" at bounding box center [602, 363] width 607 height 60
drag, startPoint x: 545, startPoint y: 351, endPoint x: 289, endPoint y: 327, distance: 257.1
click at [289, 327] on div "Kimberly Higginson Delete Open original Resend 1st order : 22 hr. ago higginson…" at bounding box center [603, 262] width 646 height 468
